Goal: Find specific page/section: Find specific page/section

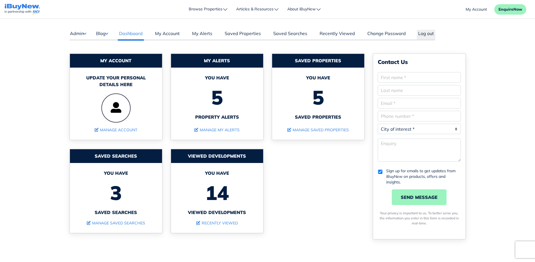
click at [83, 35] on button "Admin" at bounding box center [78, 33] width 17 height 7
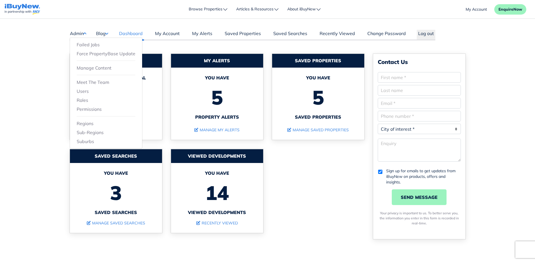
click at [102, 37] on button "Blog" at bounding box center [102, 33] width 12 height 7
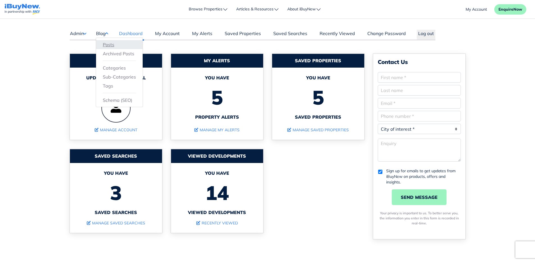
click at [108, 45] on link "Posts" at bounding box center [119, 44] width 33 height 7
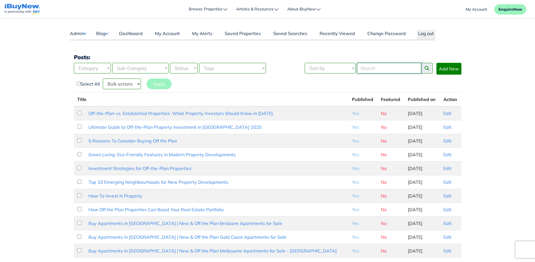
click at [374, 71] on input "Search" at bounding box center [389, 68] width 64 height 11
paste input "zephyr-apartments-construction"
click at [392, 69] on input "zephyr-apartments-construction" at bounding box center [389, 68] width 64 height 11
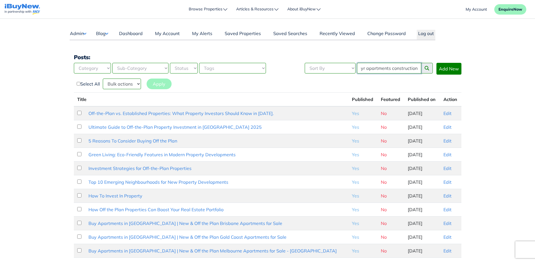
type input "zephyr apartments construction"
click at [421, 63] on button "search posts" at bounding box center [427, 68] width 12 height 11
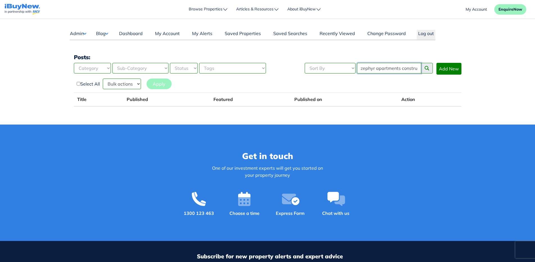
scroll to position [0, 13]
drag, startPoint x: 401, startPoint y: 69, endPoint x: 433, endPoint y: 68, distance: 32.6
click at [433, 67] on div "zephyr apartments construction" at bounding box center [395, 69] width 77 height 13
click at [421, 63] on button "search posts" at bounding box center [427, 68] width 12 height 11
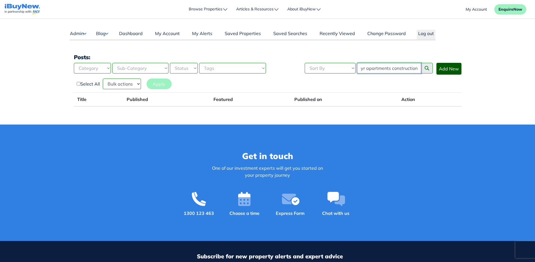
drag, startPoint x: 392, startPoint y: 68, endPoint x: 439, endPoint y: 69, distance: 47.2
click at [439, 69] on div "Sort By Date (New to Old) Date (Old to New) Title (A-Z) Title (Z-A) zephyr apar…" at bounding box center [383, 69] width 157 height 13
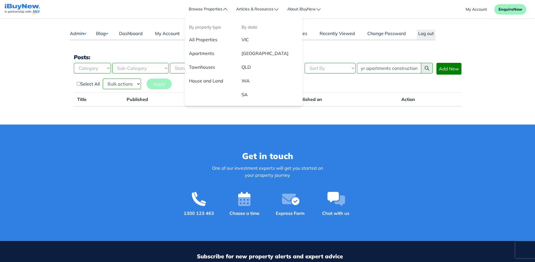
scroll to position [0, 0]
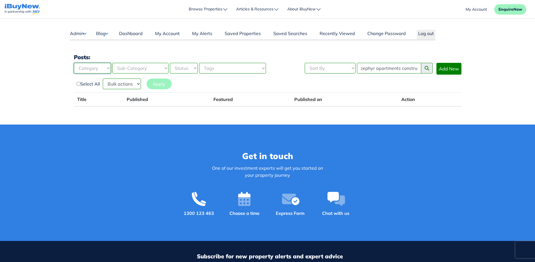
click at [104, 67] on select "Category Industry Outlooks Investing & Buying Tools & Calculators" at bounding box center [92, 68] width 37 height 11
select select "3"
click at [74, 63] on select "Category Industry Outlooks Investing & Buying Tools & Calculators" at bounding box center [92, 68] width 37 height 11
click at [391, 69] on input "zephyr apartments construction" at bounding box center [389, 68] width 64 height 11
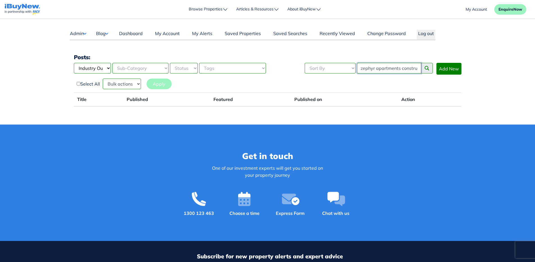
click at [391, 69] on input "zephyr apartments construction" at bounding box center [389, 68] width 64 height 11
click at [157, 70] on select "Sub-Category Commentary Downsizers First Home Buyers How much can I borrow? Inv…" at bounding box center [140, 68] width 56 height 11
select select "11"
click at [112, 63] on select "Sub-Category Commentary Downsizers First Home Buyers How much can I borrow? Inv…" at bounding box center [140, 68] width 56 height 11
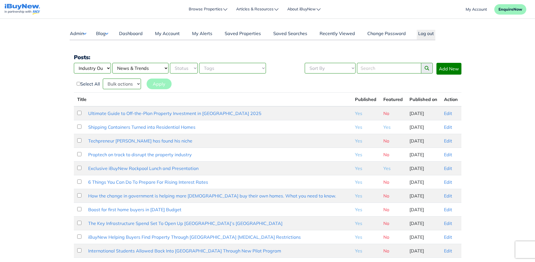
click at [494, 157] on main "Dashboard Admin Failed Jobs Force PropertyBase Update Manage Content Meet The T…" at bounding box center [267, 217] width 535 height 396
click at [377, 70] on input "Search" at bounding box center [389, 68] width 64 height 11
paste input "zephyr-apartments-construction"
drag, startPoint x: 367, startPoint y: 69, endPoint x: 413, endPoint y: 68, distance: 46.1
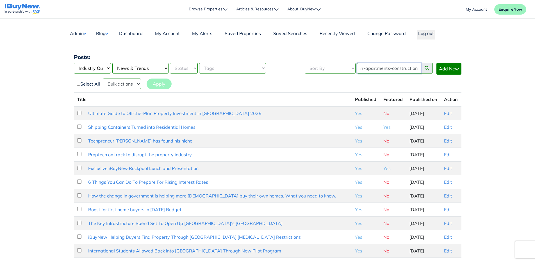
click at [413, 68] on input "zephyr-apartments-construction" at bounding box center [389, 68] width 64 height 11
click at [393, 67] on input "zephyr-apartments-construction" at bounding box center [389, 68] width 64 height 11
drag, startPoint x: 391, startPoint y: 68, endPoint x: 444, endPoint y: 69, distance: 53.1
click at [444, 69] on div "Sort By Date (New to Old) Date (Old to New) Title (A-Z) Title (Z-A) zephyr-apar…" at bounding box center [383, 69] width 157 height 13
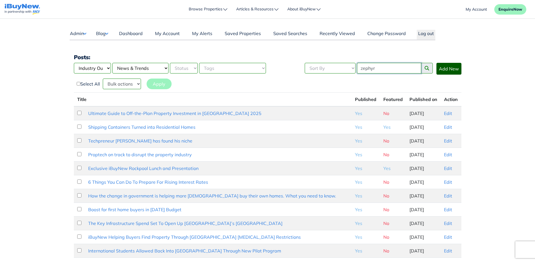
type input "zephyr"
click at [421, 63] on button "search posts" at bounding box center [427, 68] width 12 height 11
